Goal: Task Accomplishment & Management: Use online tool/utility

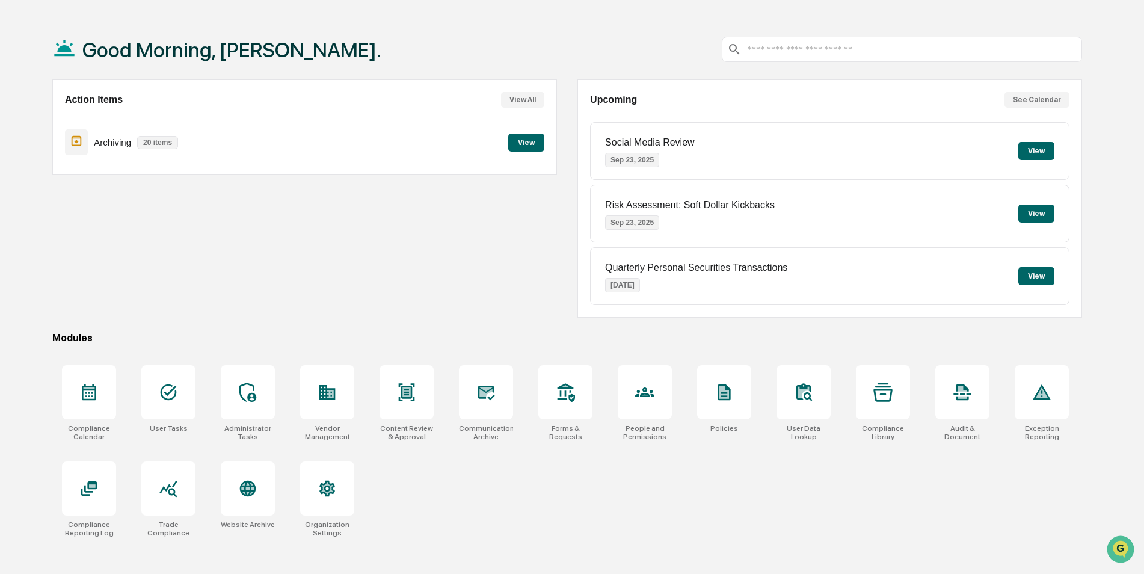
scroll to position [57, 0]
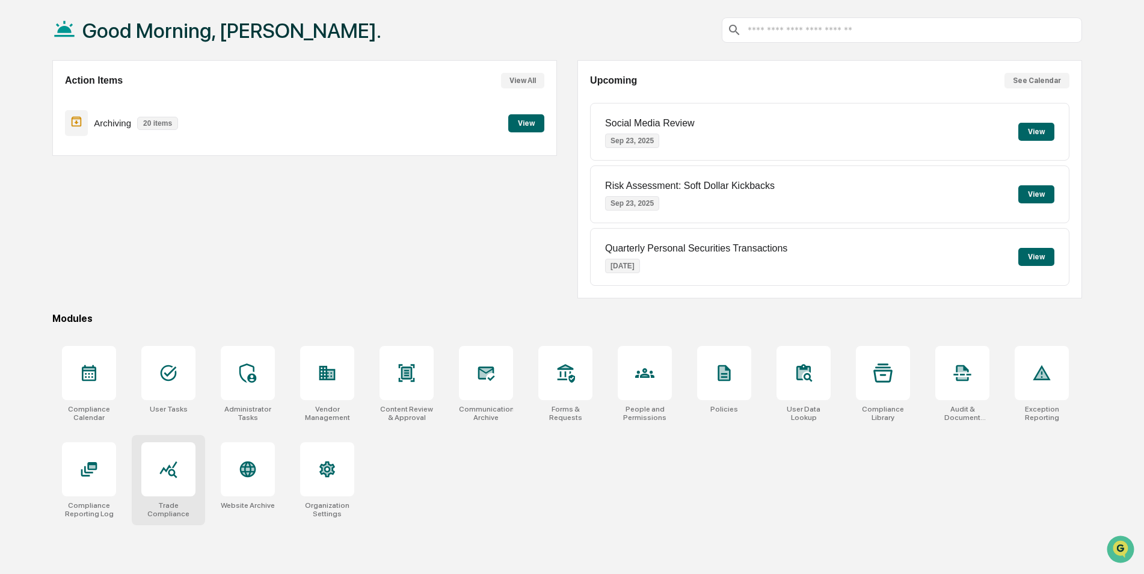
click at [160, 466] on icon at bounding box center [168, 468] width 19 height 19
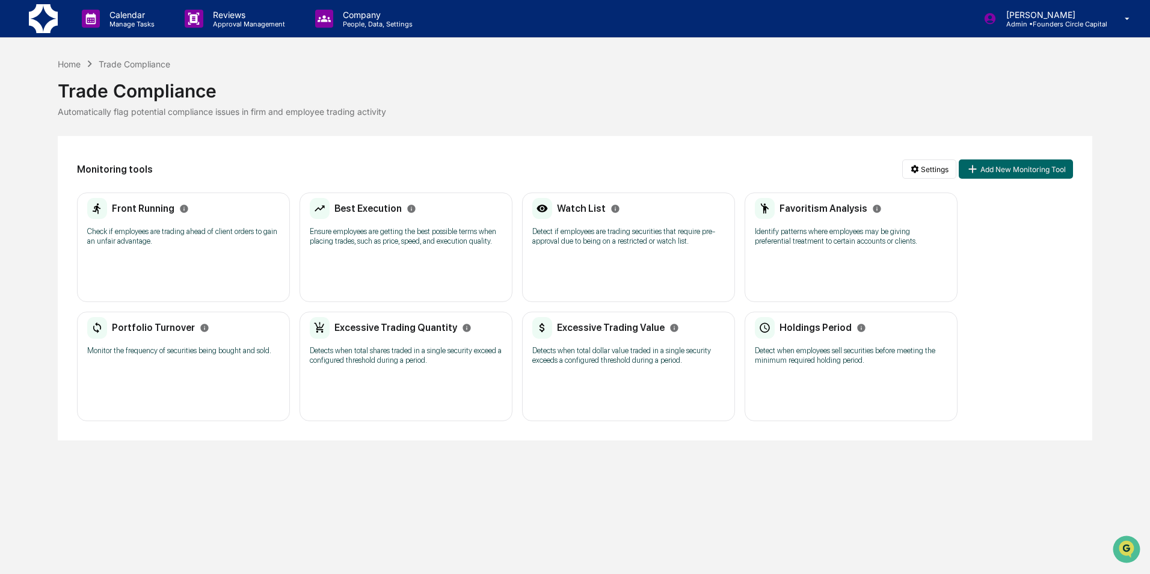
click at [655, 254] on div "Watch List Detect if employees are trading securities that require pre-approval…" at bounding box center [628, 246] width 213 height 109
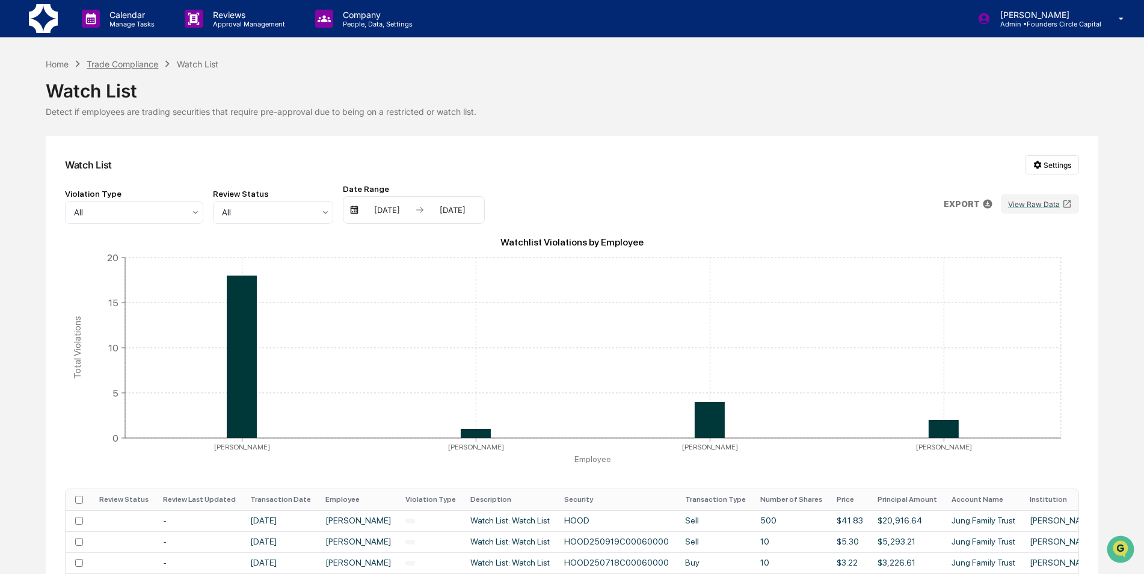
click at [95, 63] on div "Trade Compliance" at bounding box center [123, 64] width 72 height 10
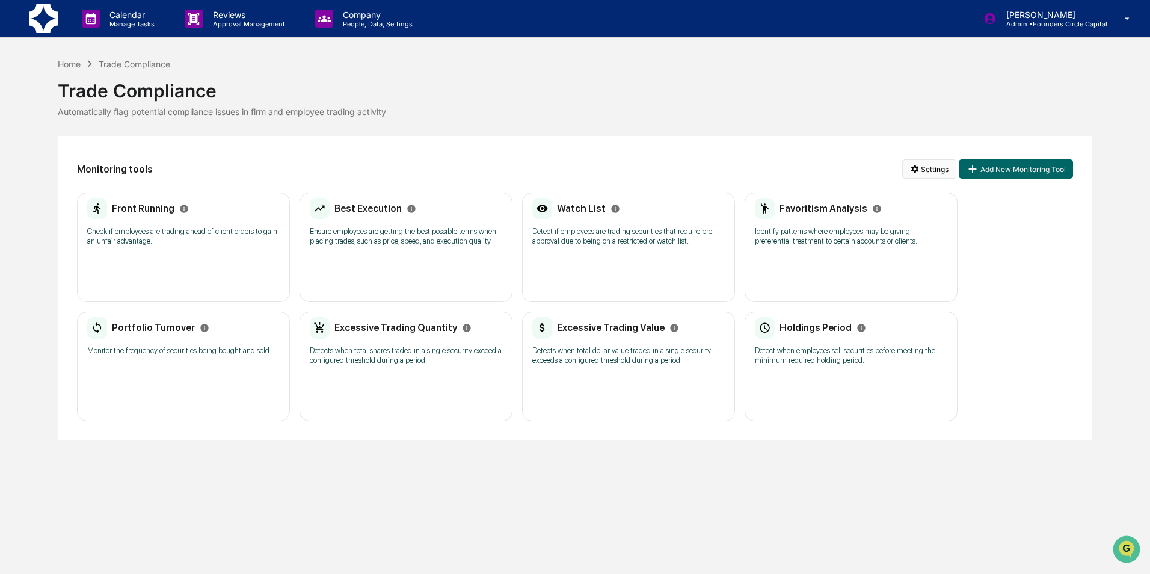
click at [905, 168] on html "Calendar Manage Tasks Reviews Approval Management Company People, Data, Setting…" at bounding box center [575, 287] width 1150 height 574
click at [904, 216] on div "Manage Watch Lists" at bounding box center [931, 212] width 147 height 19
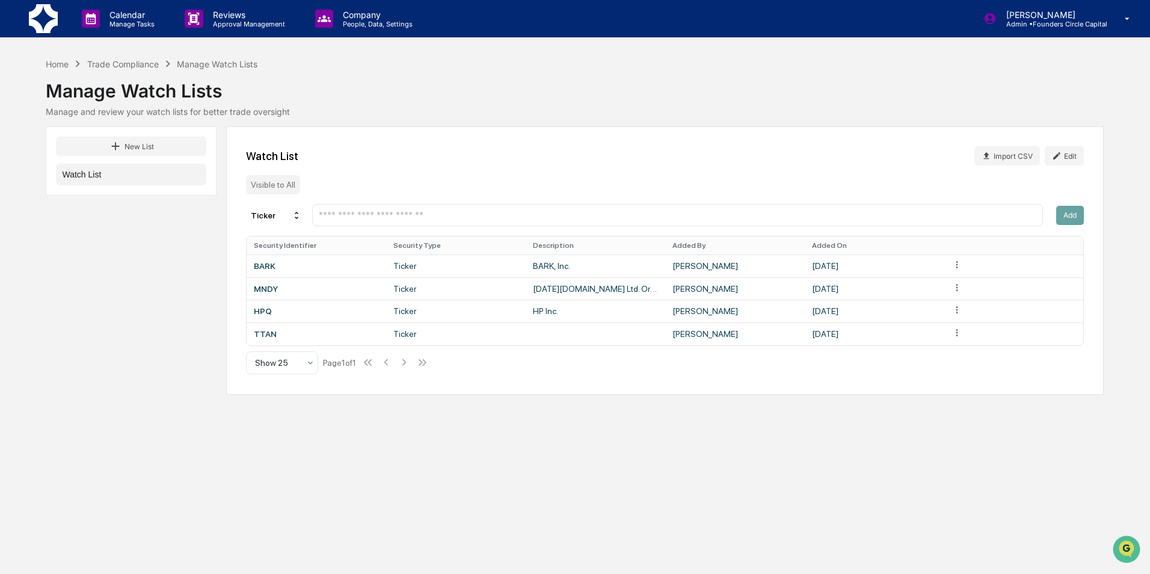
click at [143, 228] on div "New List Watch List Watch List Import CSV Edit Visible to All Ticker Add Securi…" at bounding box center [575, 260] width 1058 height 268
click at [141, 198] on div "New List Watch List Watch List Import CSV Edit Visible to All Ticker Add Securi…" at bounding box center [575, 260] width 1058 height 268
click at [126, 227] on div "New List Watch List Watch List Import CSV Edit Visible to All Ticker Add Securi…" at bounding box center [575, 260] width 1058 height 268
click at [130, 147] on button "New List" at bounding box center [131, 145] width 150 height 19
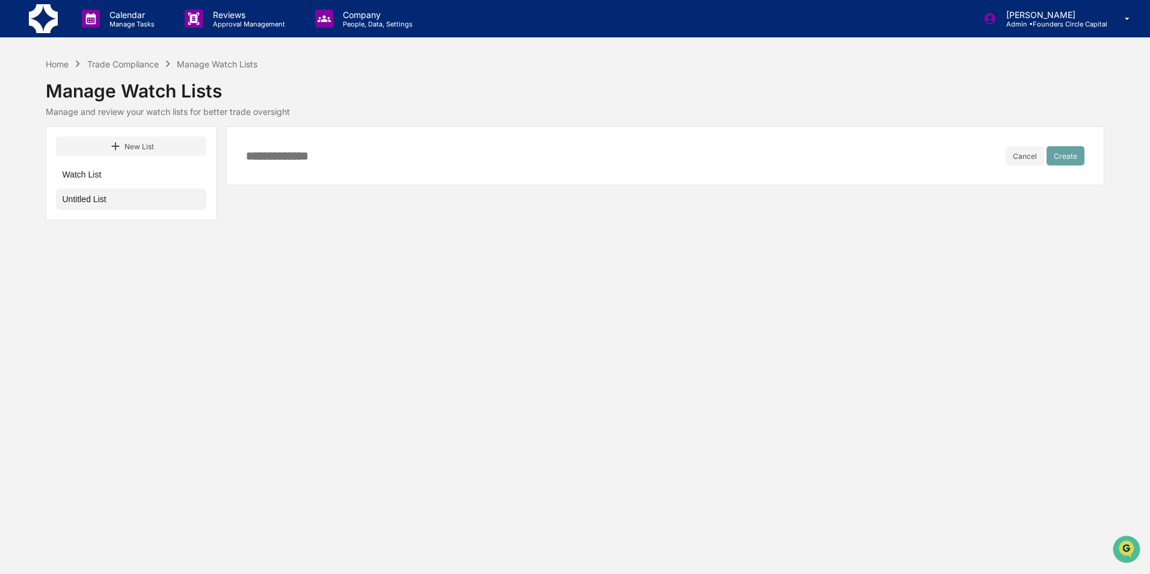
click at [129, 208] on button "Untitled List" at bounding box center [131, 199] width 150 height 22
click at [115, 171] on button "Watch List" at bounding box center [131, 175] width 150 height 22
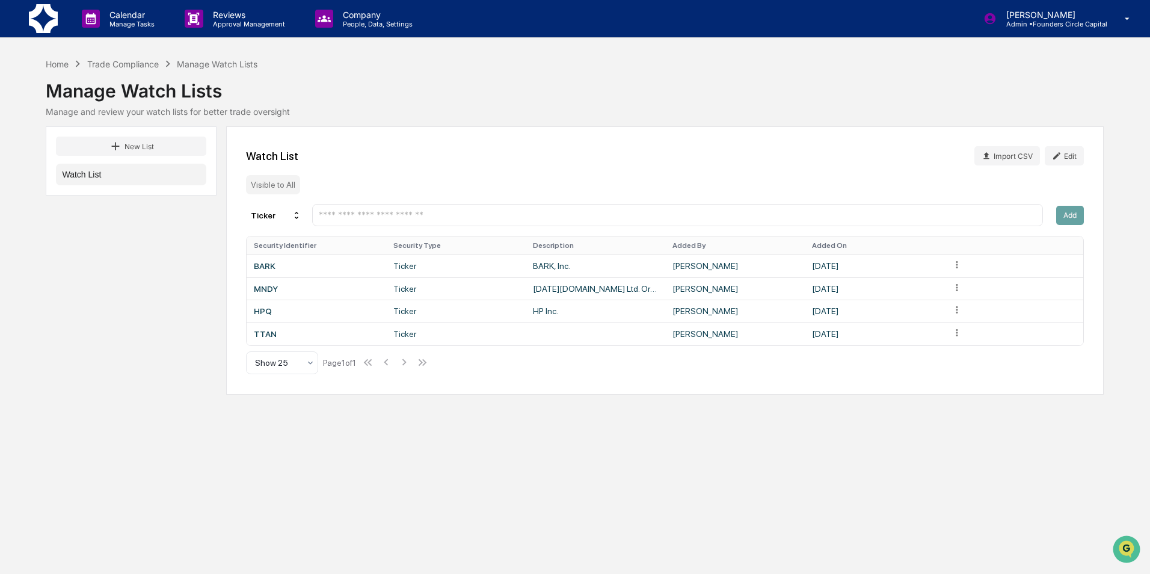
click at [397, 219] on input "text" at bounding box center [677, 214] width 720 height 11
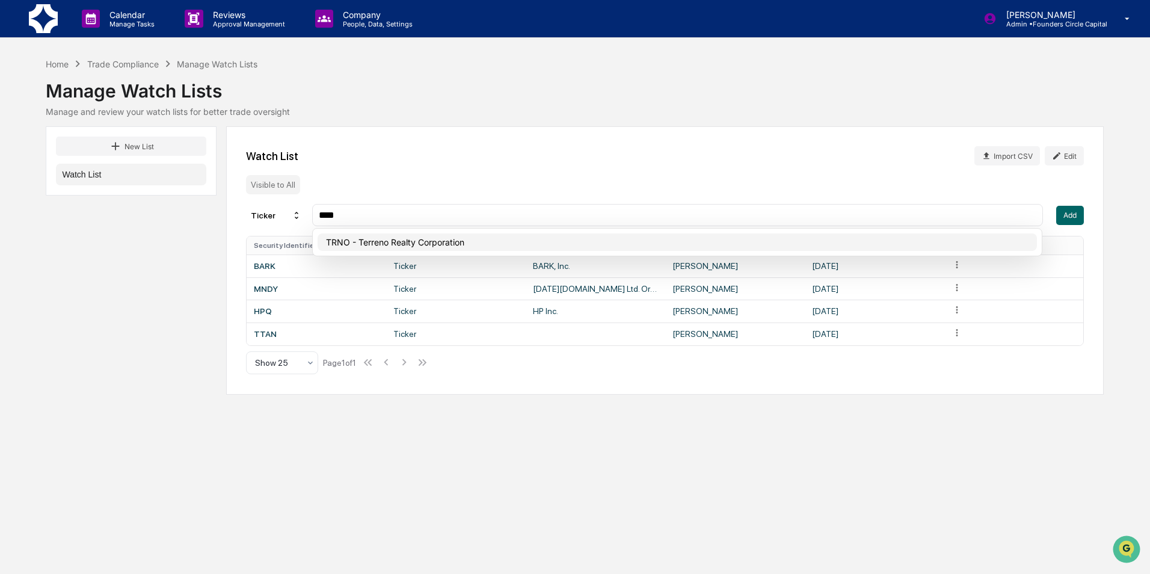
type input "****"
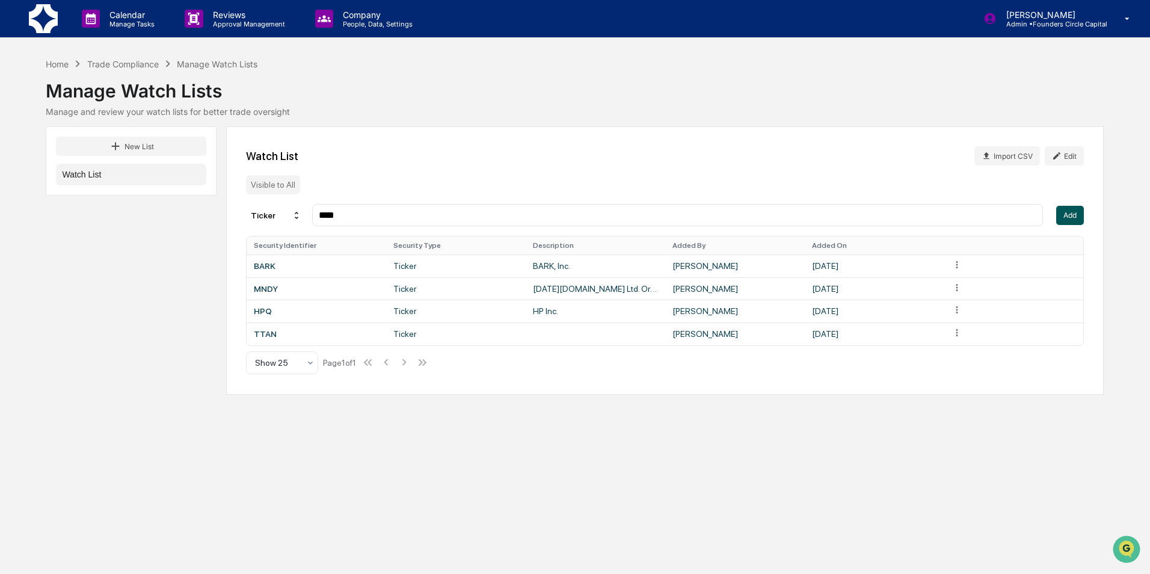
click at [1080, 216] on button "Add" at bounding box center [1070, 215] width 28 height 19
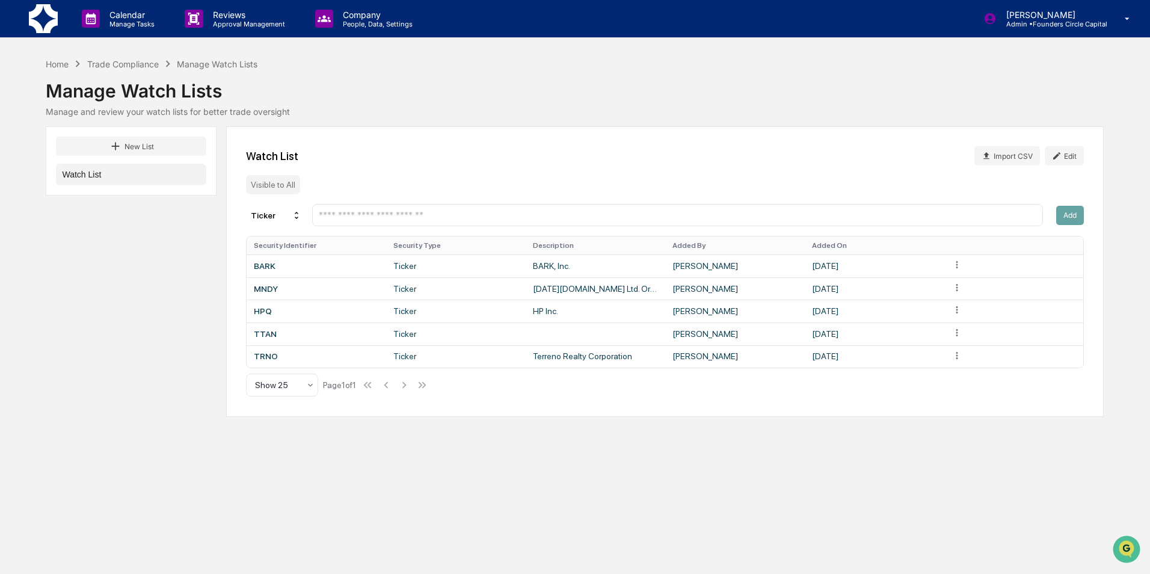
click at [1131, 346] on div "Calendar Manage Tasks Reviews Approval Management Company People, Data, Setting…" at bounding box center [575, 287] width 1150 height 574
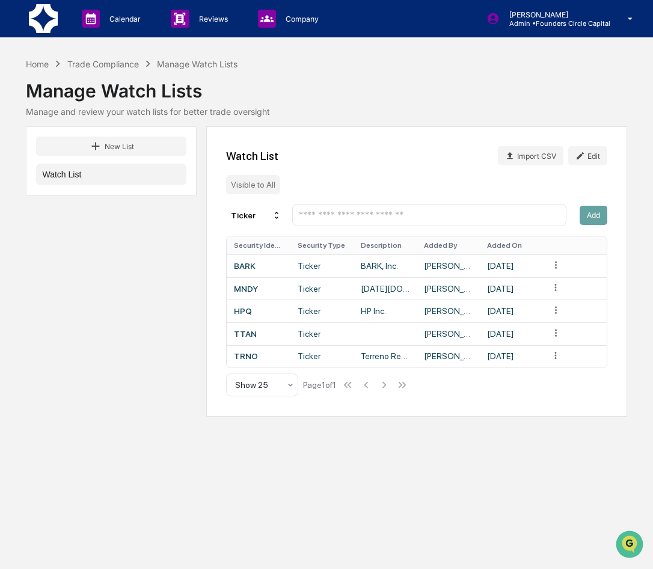
click at [387, 84] on div "Manage Watch Lists" at bounding box center [326, 85] width 601 height 31
click at [456, 104] on div "Manage Watch Lists Manage and review your watch lists for better trade oversight" at bounding box center [326, 93] width 601 height 46
click at [141, 247] on div "New List Watch List Watch List Import CSV Edit Visible to All Ticker Add Securi…" at bounding box center [326, 271] width 601 height 290
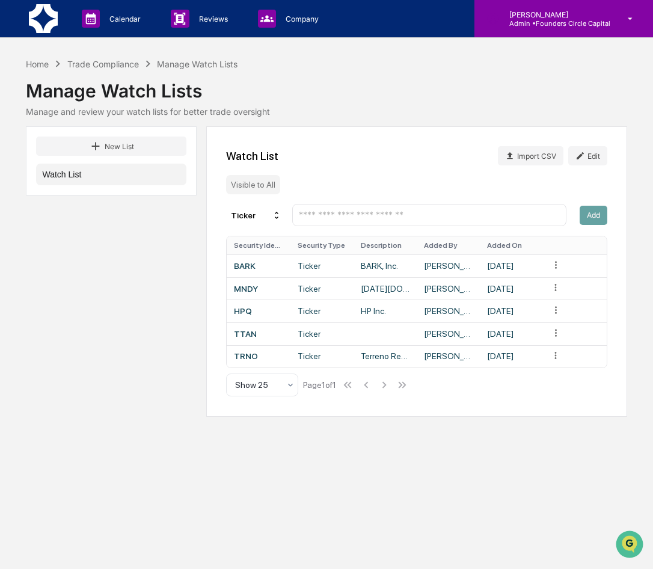
click at [589, 23] on p "Admin • Founders Circle Capital" at bounding box center [555, 23] width 111 height 8
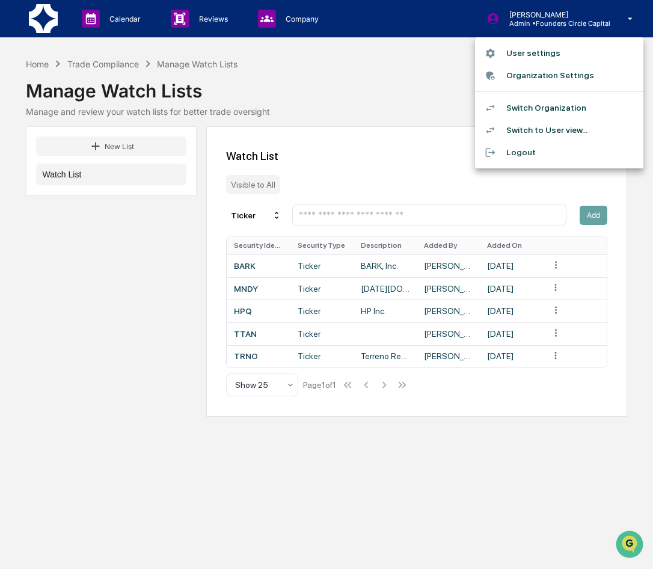
click at [586, 100] on li "Switch Organization" at bounding box center [559, 108] width 168 height 22
